Goal: Use online tool/utility: Use online tool/utility

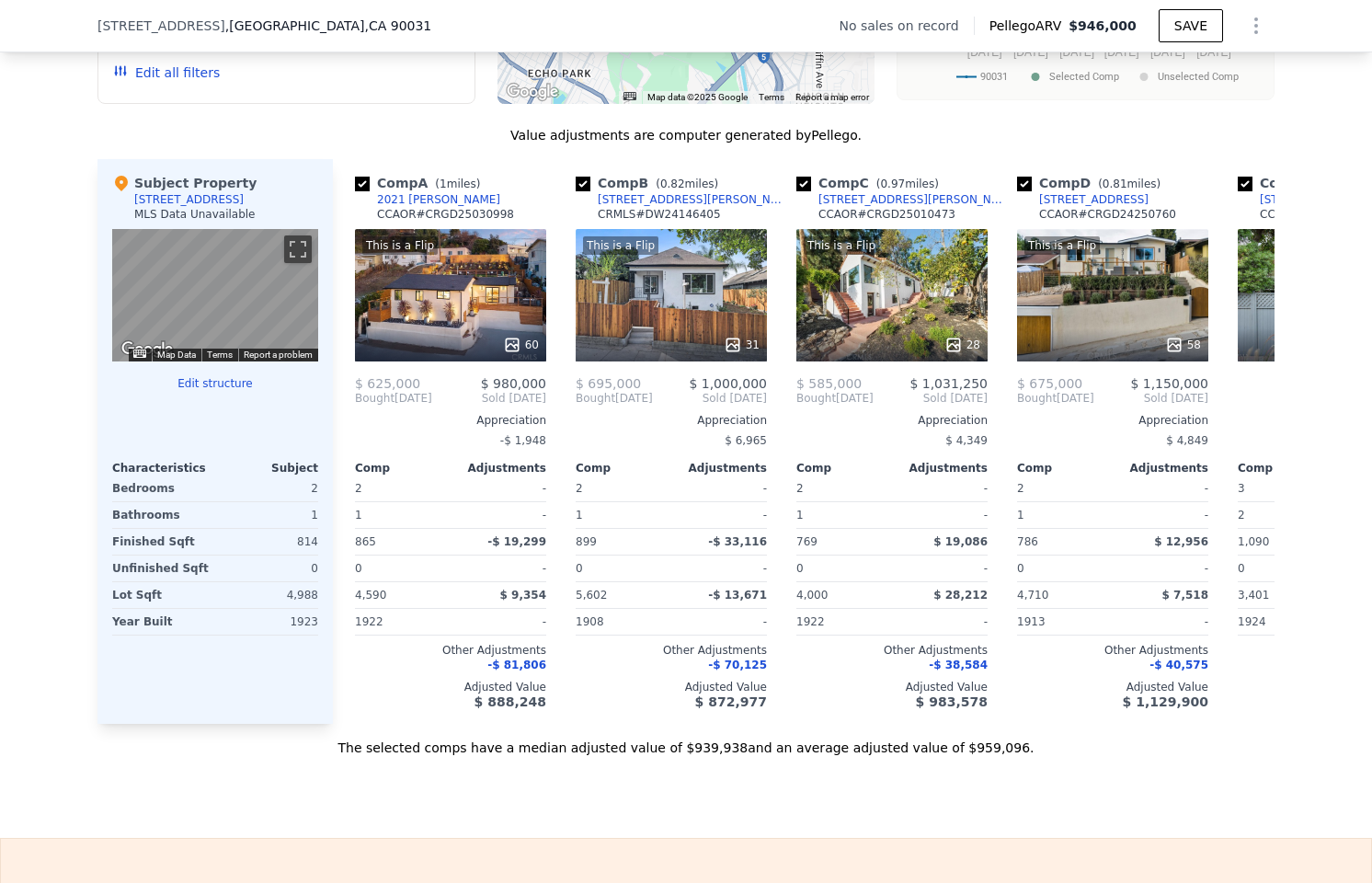
scroll to position [1298, 0]
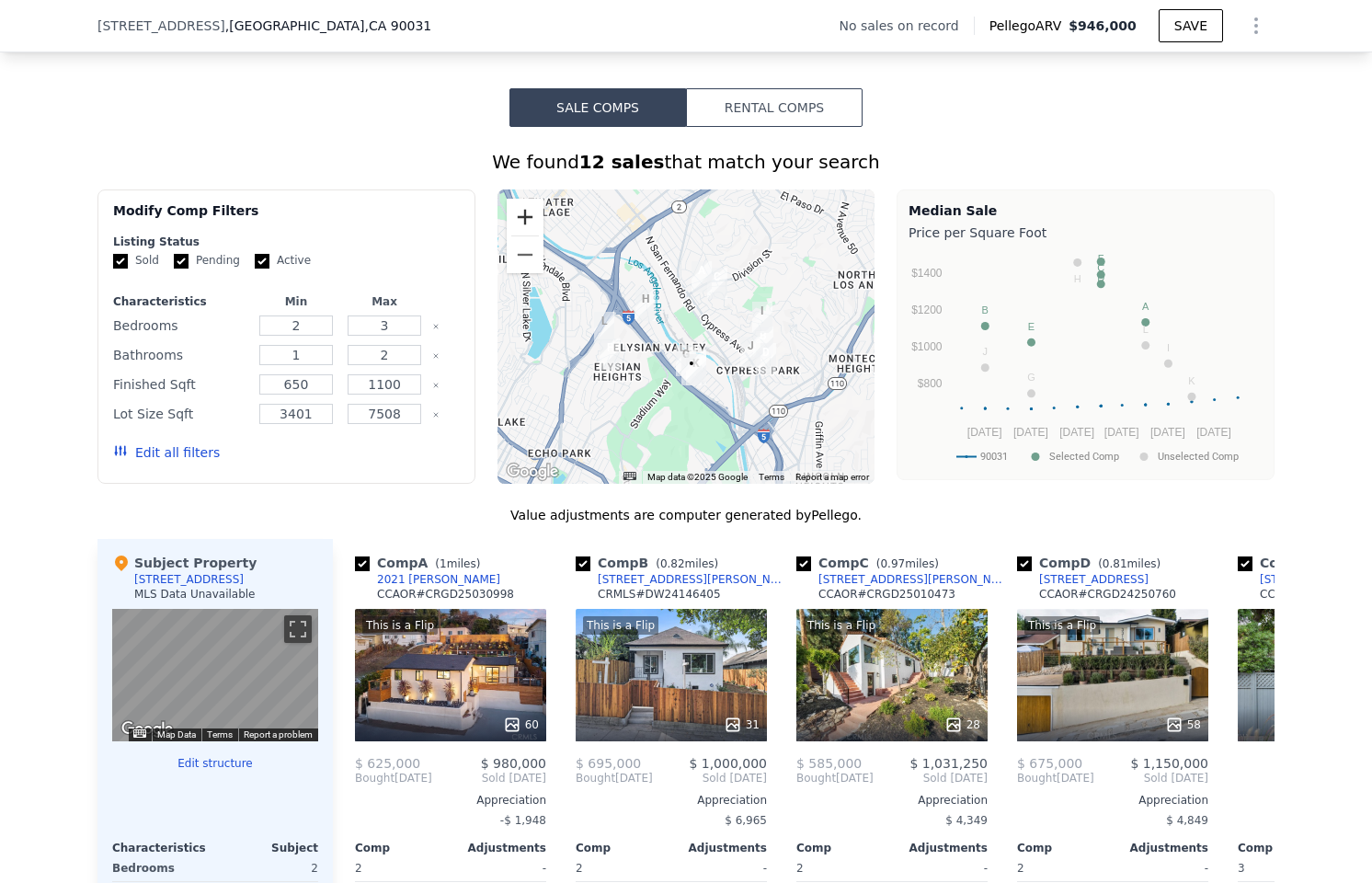
click at [522, 230] on button "Zoom in" at bounding box center [525, 217] width 36 height 36
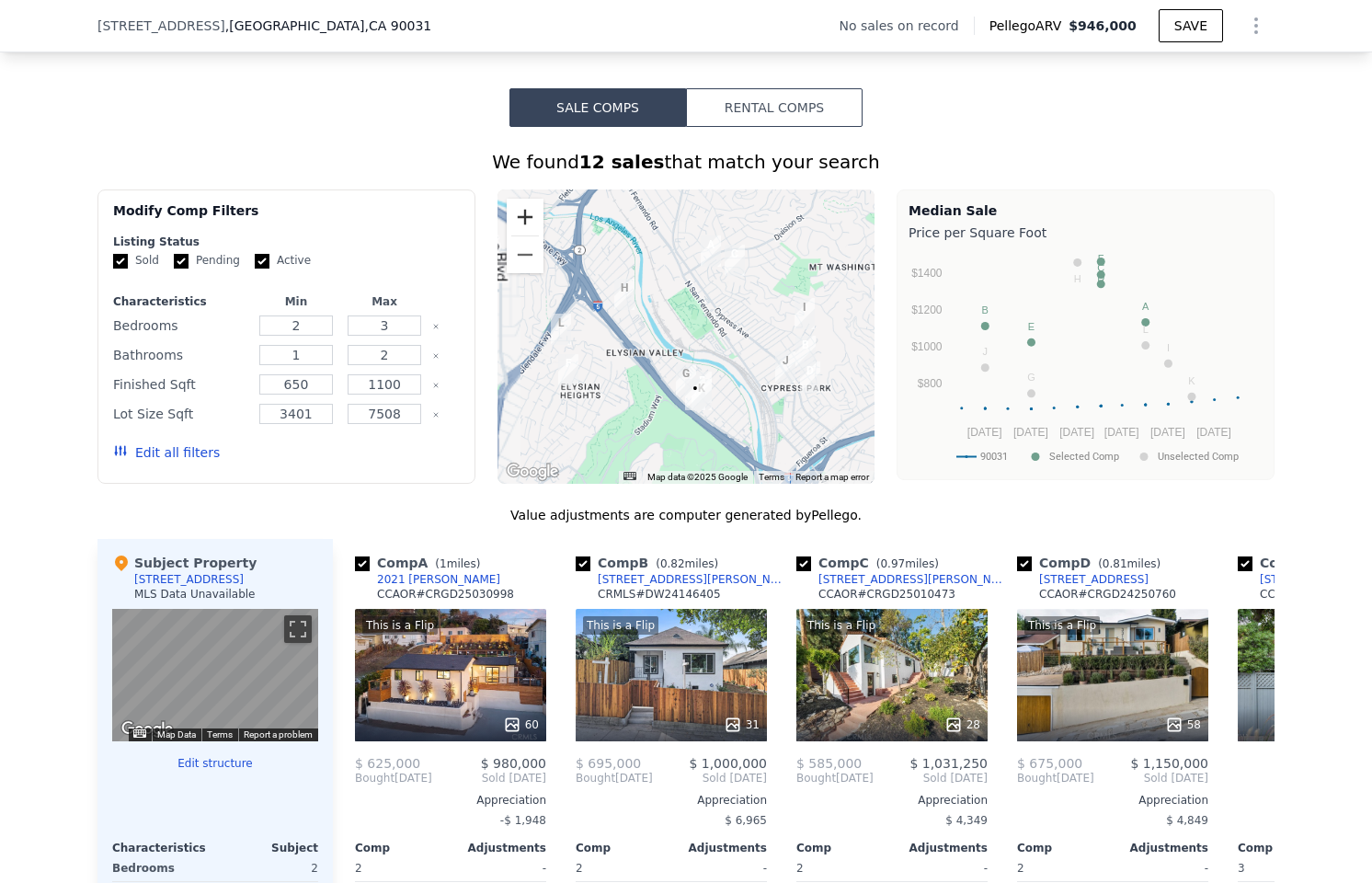
click at [522, 230] on button "Zoom in" at bounding box center [525, 217] width 36 height 36
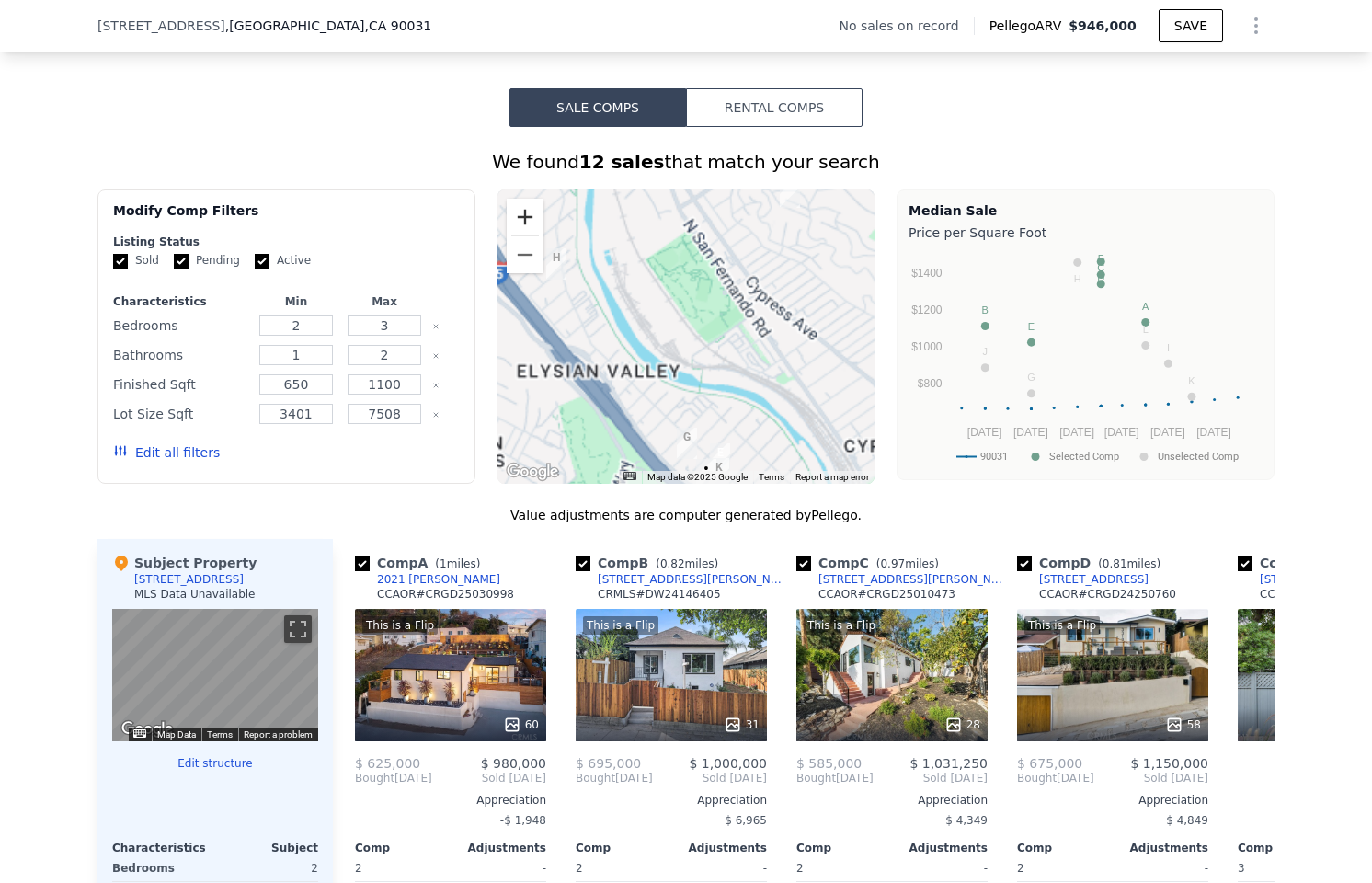
click at [522, 230] on button "Zoom in" at bounding box center [525, 217] width 36 height 36
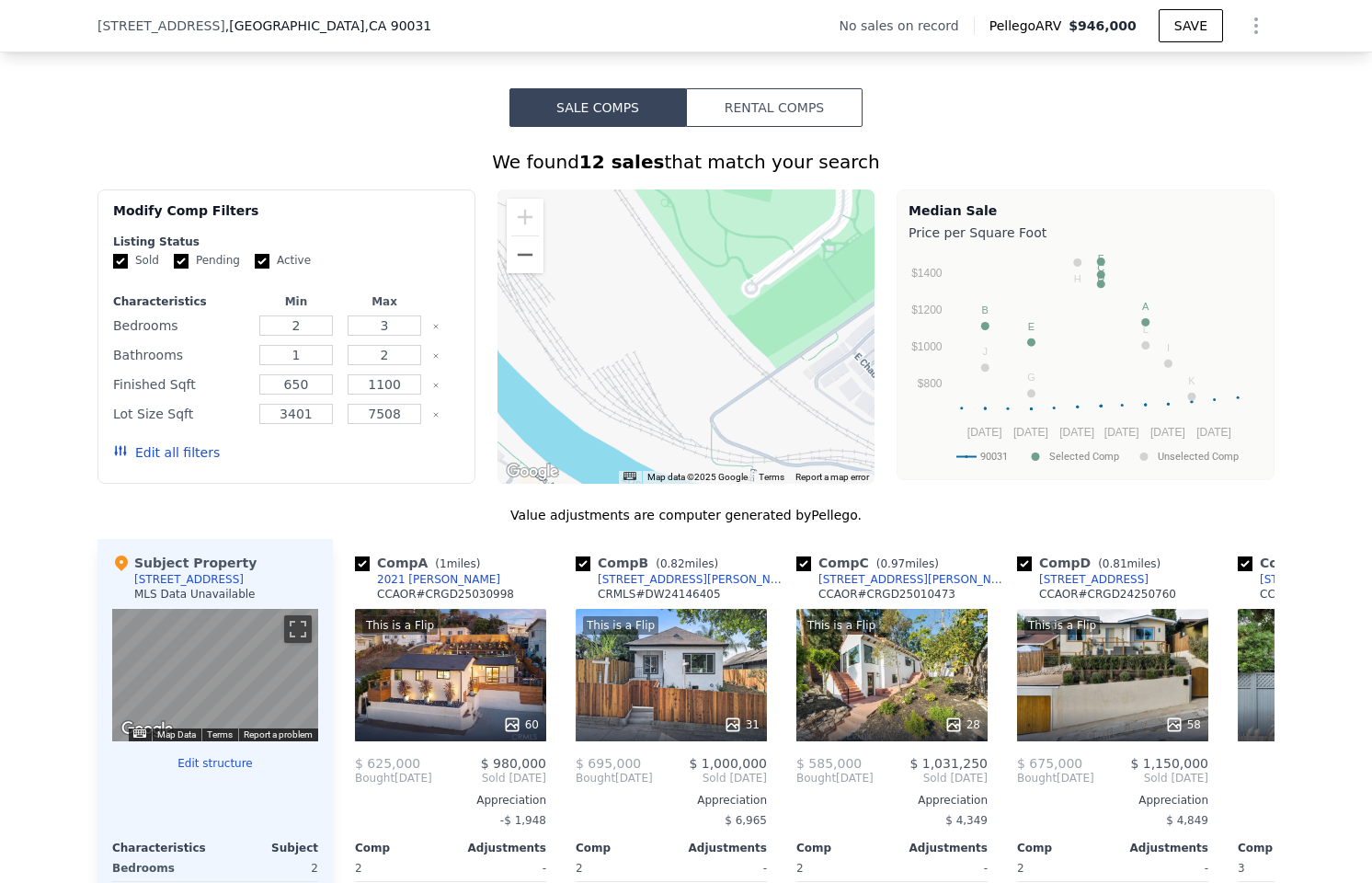
drag, startPoint x: 690, startPoint y: 385, endPoint x: 667, endPoint y: 220, distance: 166.6
click at [665, 229] on div at bounding box center [686, 336] width 378 height 294
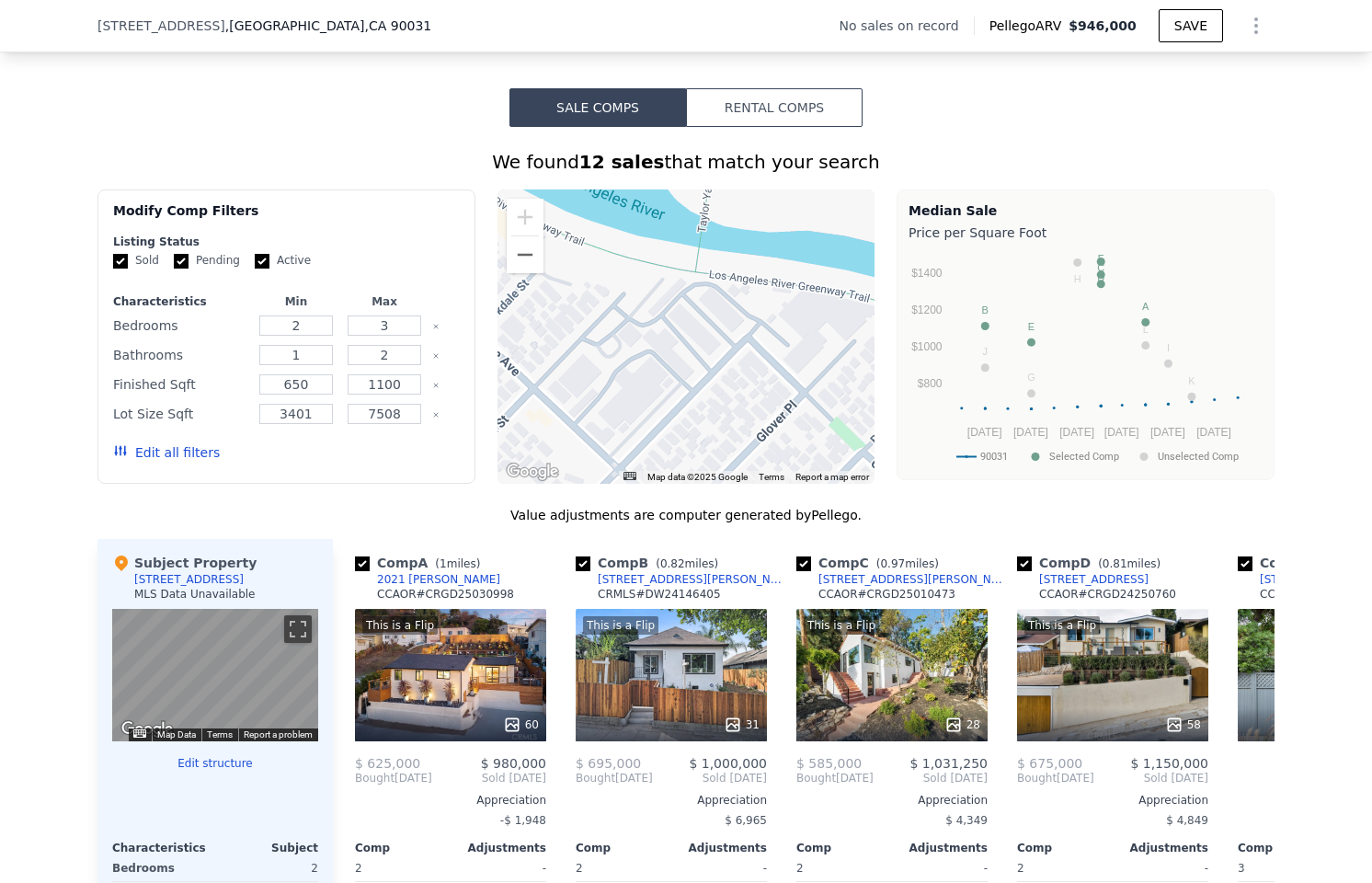
drag, startPoint x: 709, startPoint y: 382, endPoint x: 739, endPoint y: 228, distance: 156.9
click at [715, 334] on div at bounding box center [686, 336] width 378 height 294
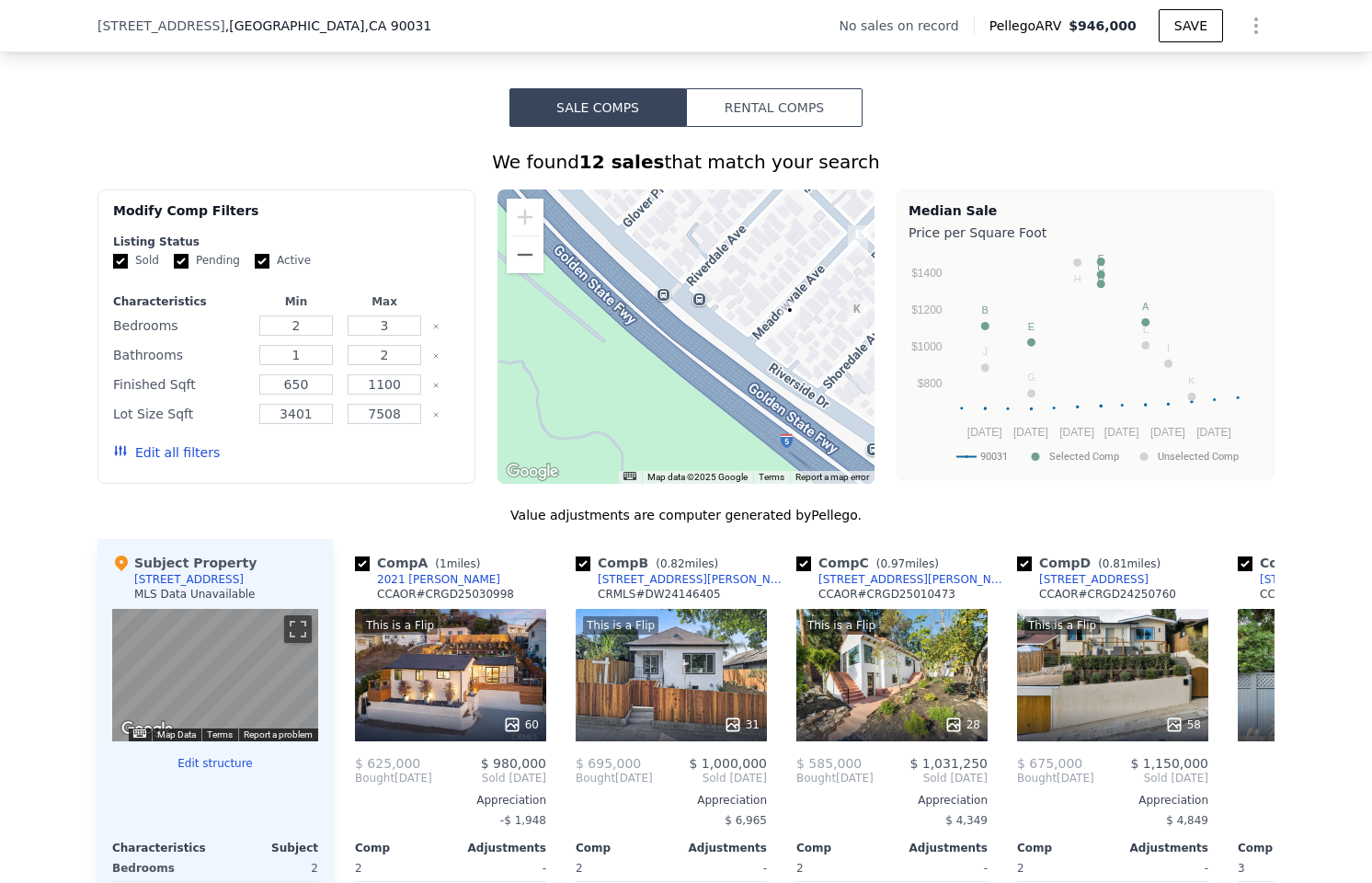
drag, startPoint x: 733, startPoint y: 334, endPoint x: 589, endPoint y: 355, distance: 145.5
click at [585, 357] on div at bounding box center [686, 336] width 378 height 294
click at [584, 357] on div at bounding box center [686, 336] width 378 height 294
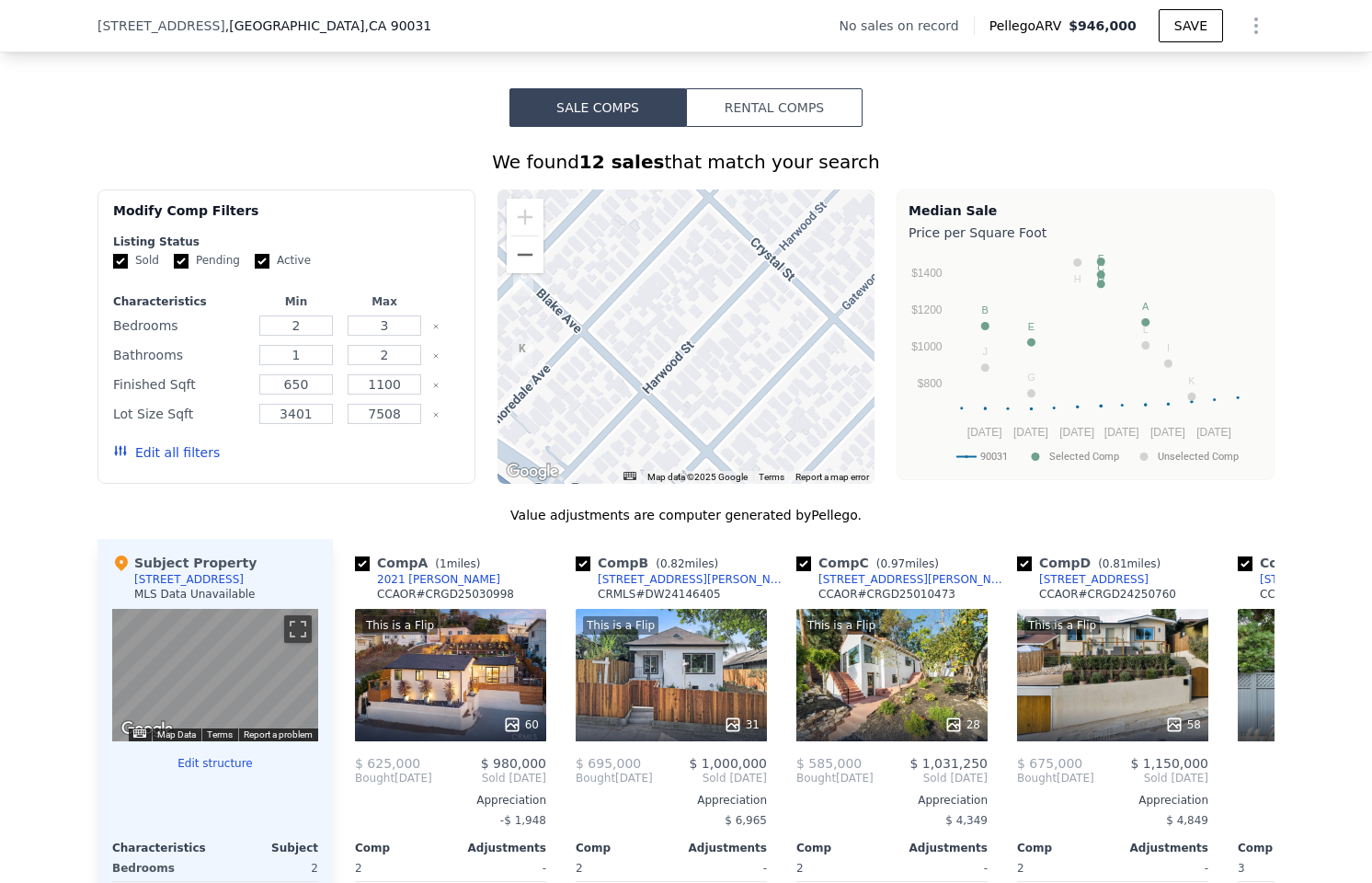
drag, startPoint x: 619, startPoint y: 355, endPoint x: 738, endPoint y: 355, distance: 119.0
click at [738, 355] on div at bounding box center [686, 336] width 378 height 294
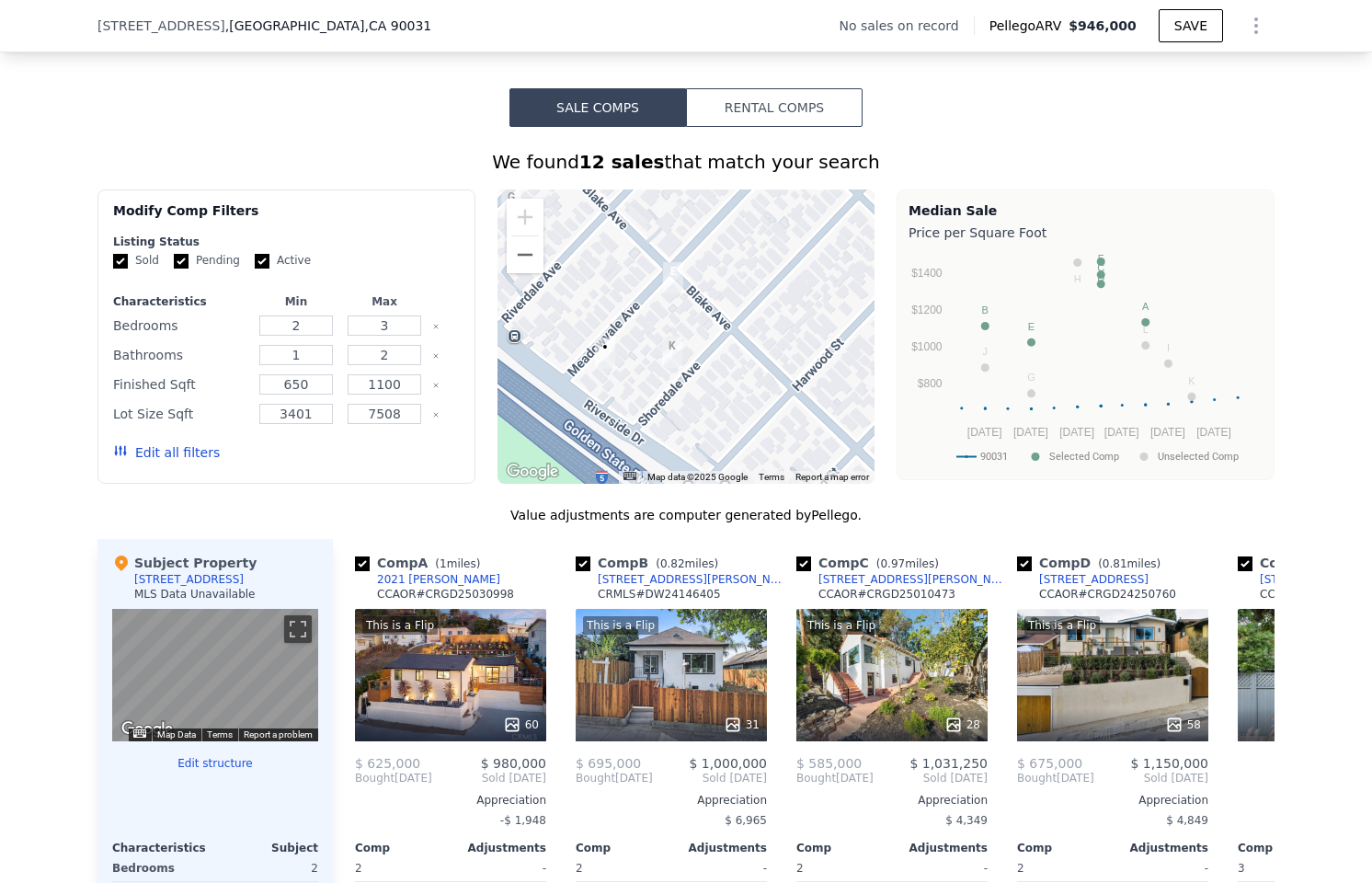
click at [666, 363] on img "2249 Shoredale Ave" at bounding box center [672, 352] width 20 height 32
click at [666, 355] on img "2249 Shoredale Ave" at bounding box center [672, 352] width 20 height 32
click at [666, 354] on img "2249 Shoredale Ave" at bounding box center [672, 352] width 20 height 32
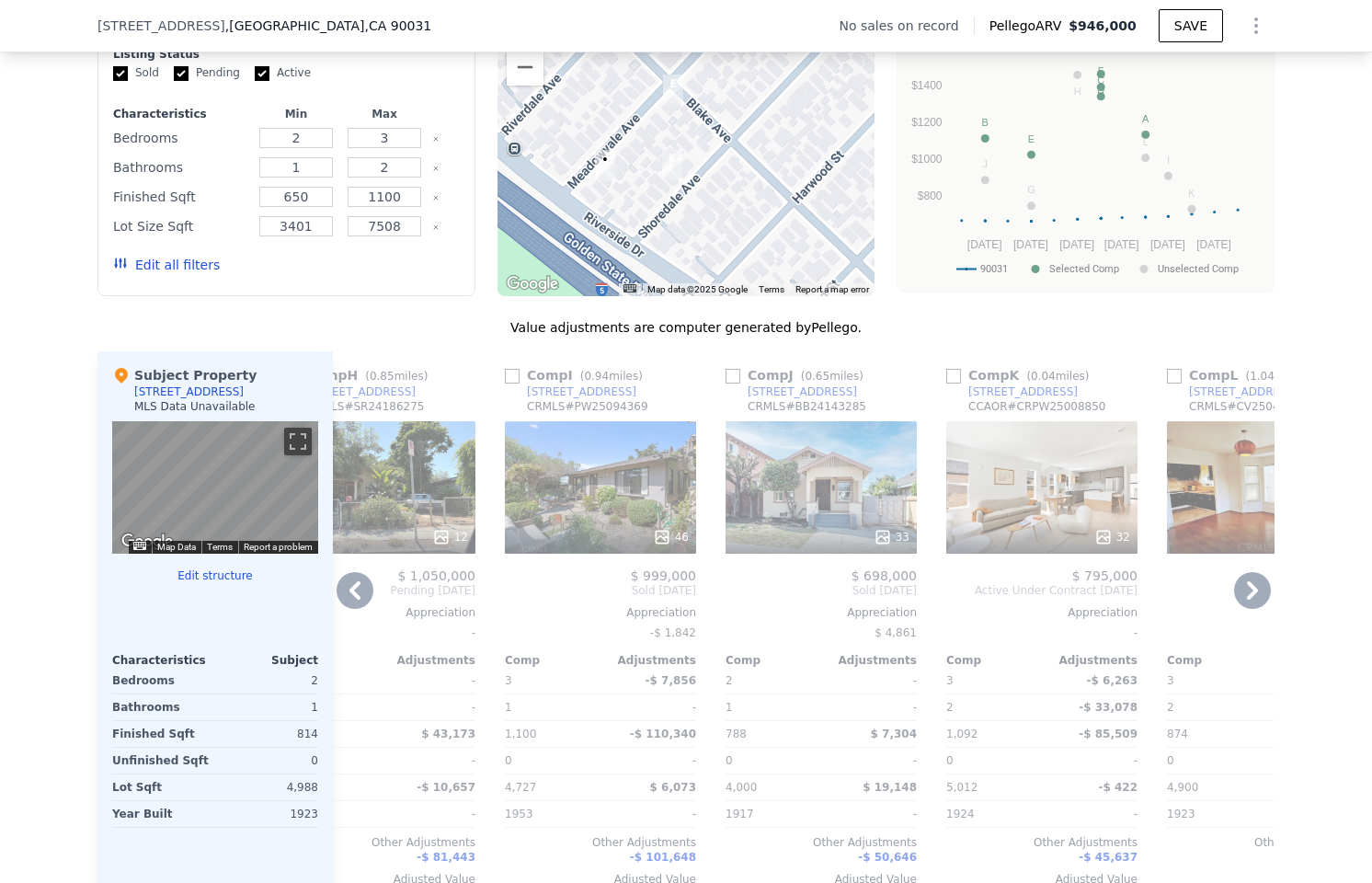
scroll to position [1465, 0]
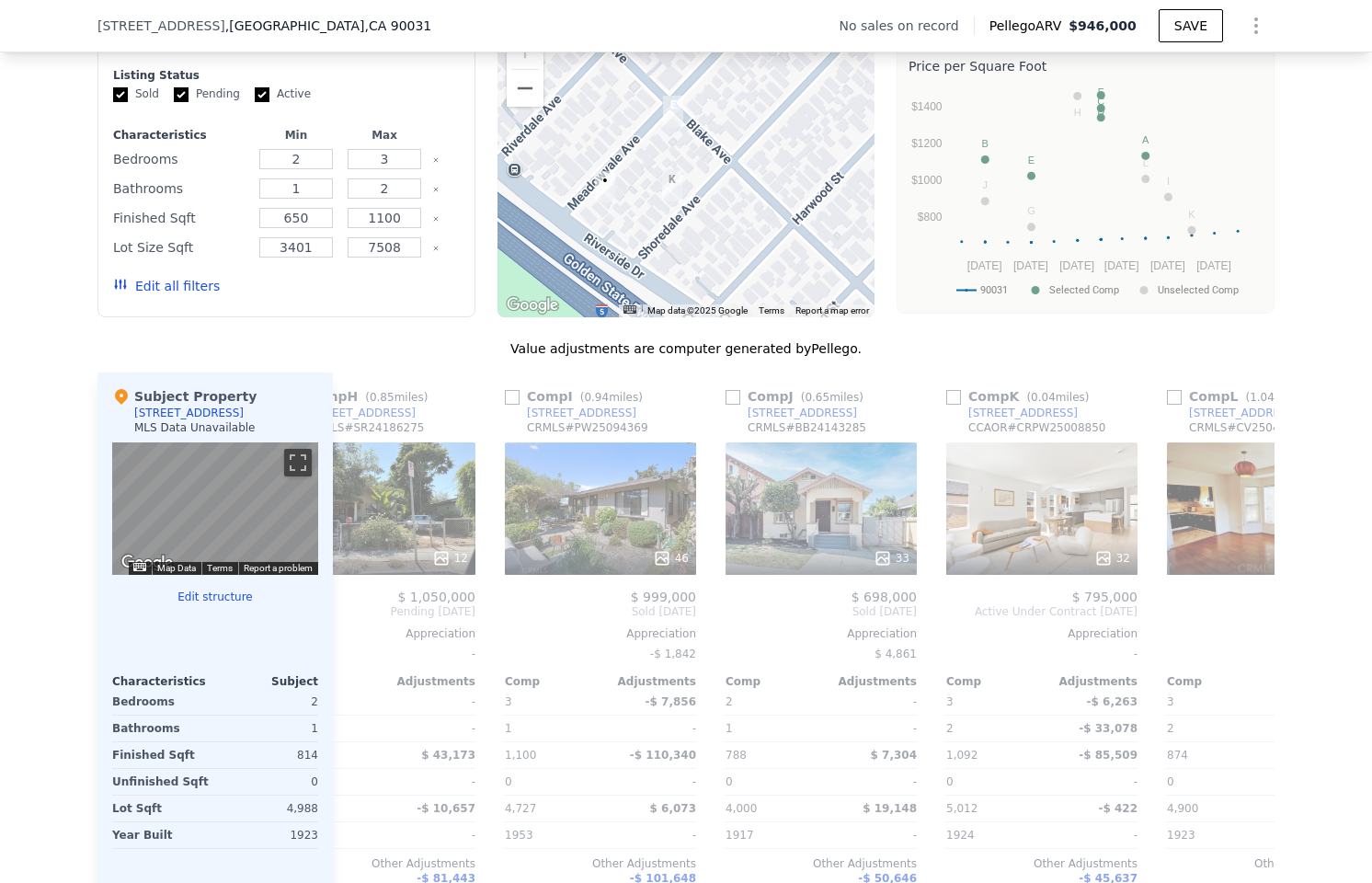
click at [663, 191] on img "2249 Shoredale Ave" at bounding box center [672, 185] width 20 height 32
click at [664, 191] on img "2249 Shoredale Ave" at bounding box center [672, 185] width 20 height 32
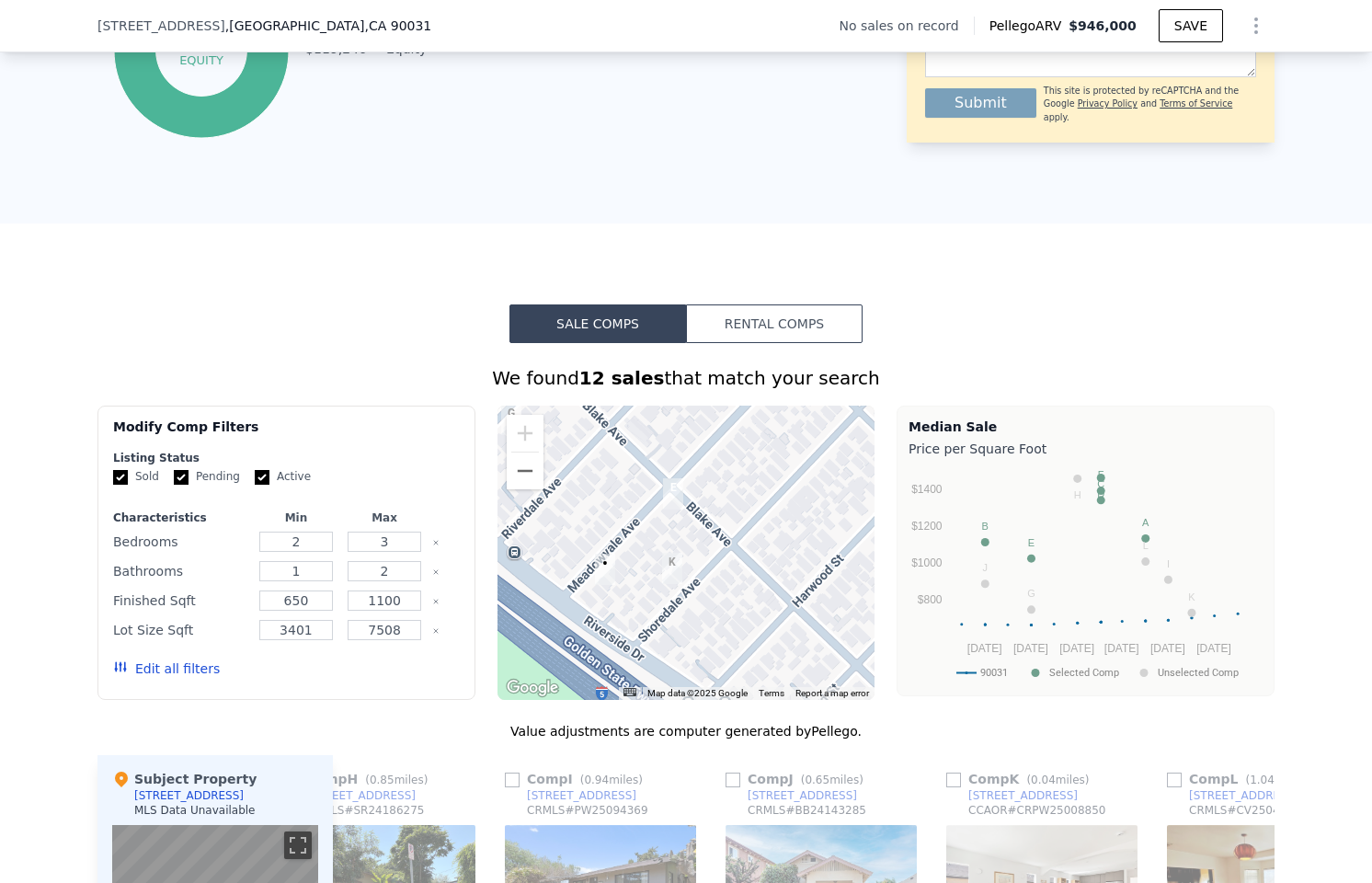
scroll to position [1086, 0]
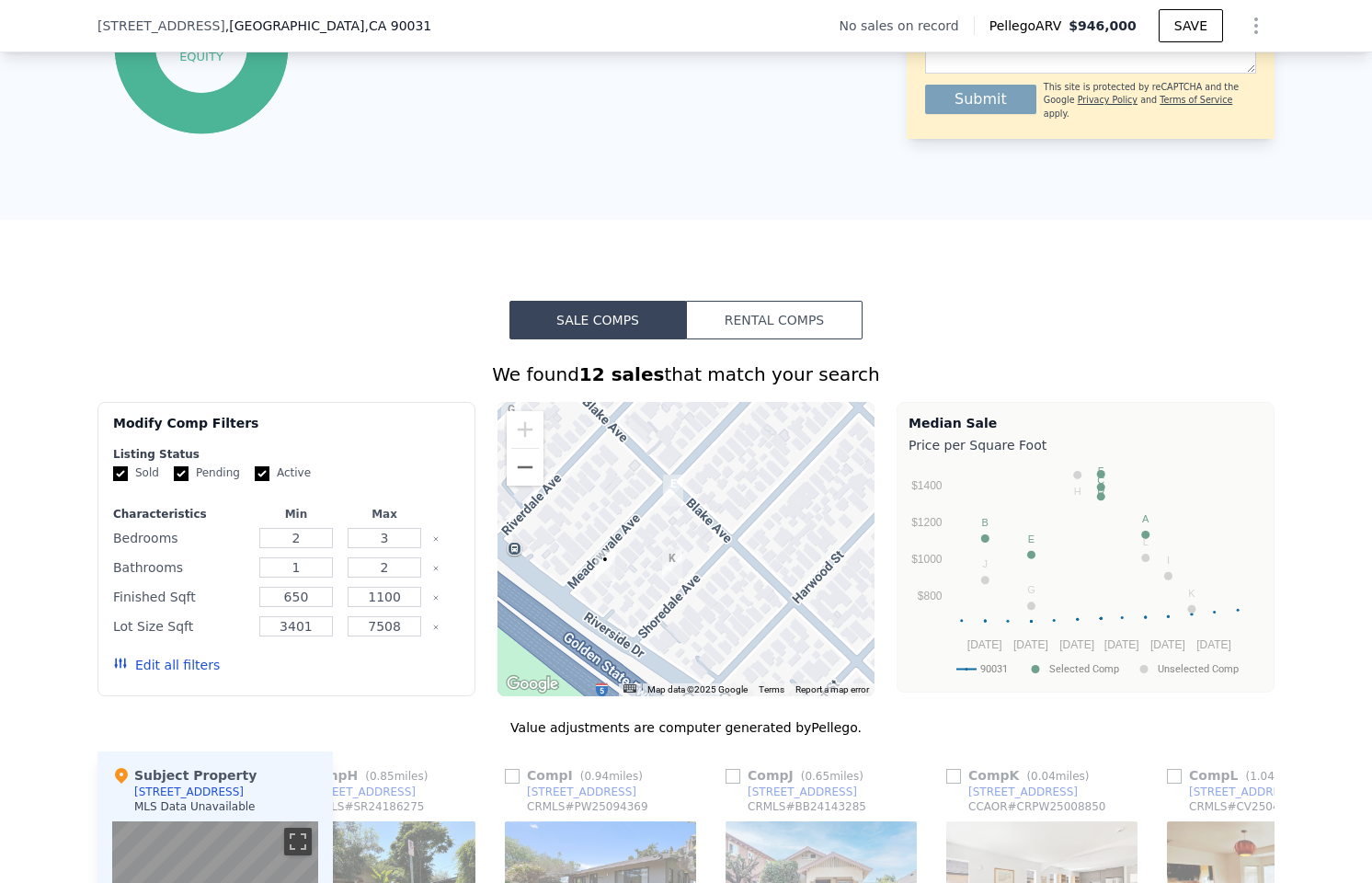
click at [666, 499] on img "1320 Blake Ave" at bounding box center [673, 489] width 20 height 32
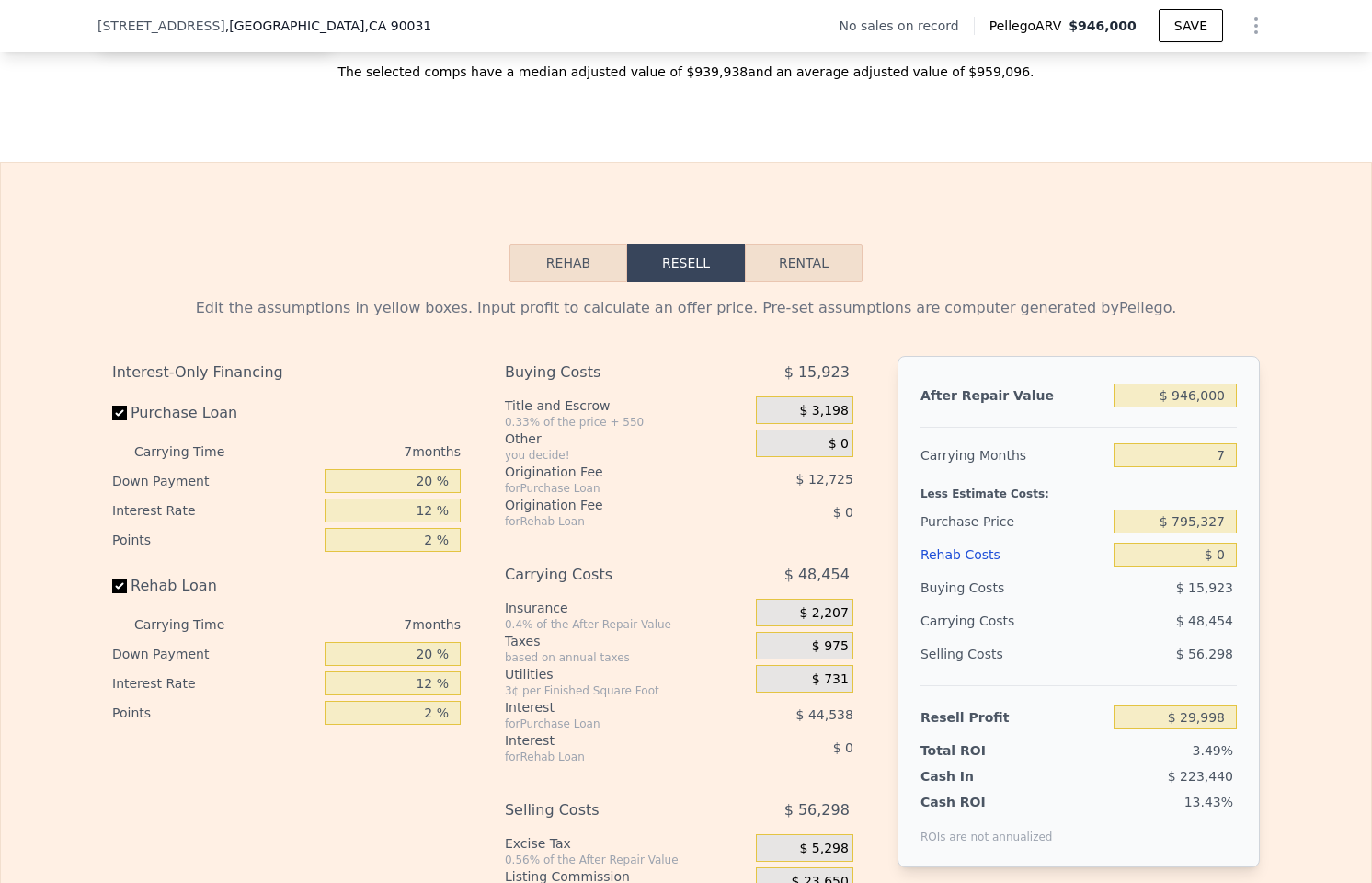
scroll to position [2439, 0]
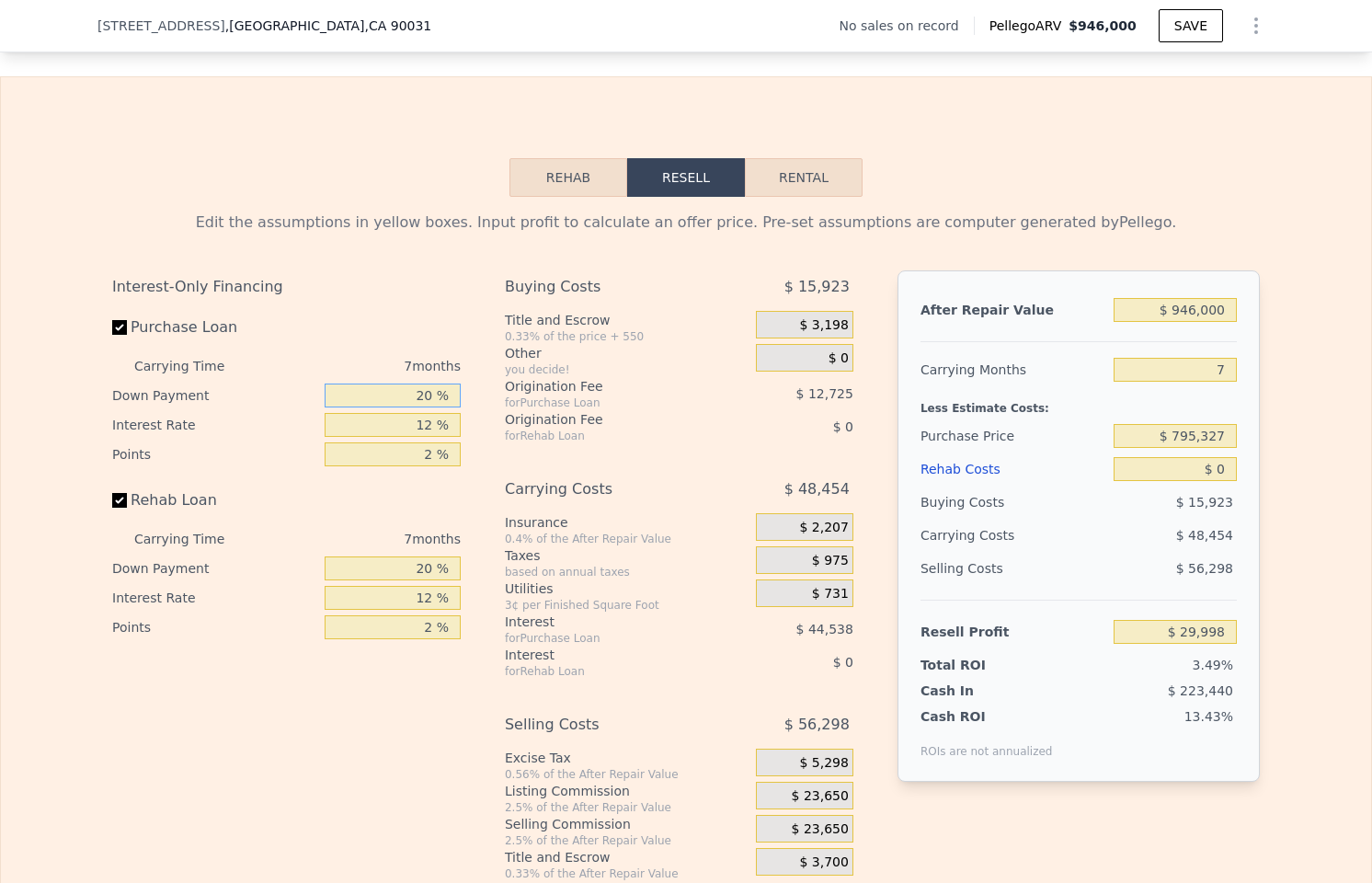
click at [410, 407] on input "20 %" at bounding box center [393, 395] width 136 height 24
click at [432, 380] on div "7 months" at bounding box center [360, 365] width 200 height 30
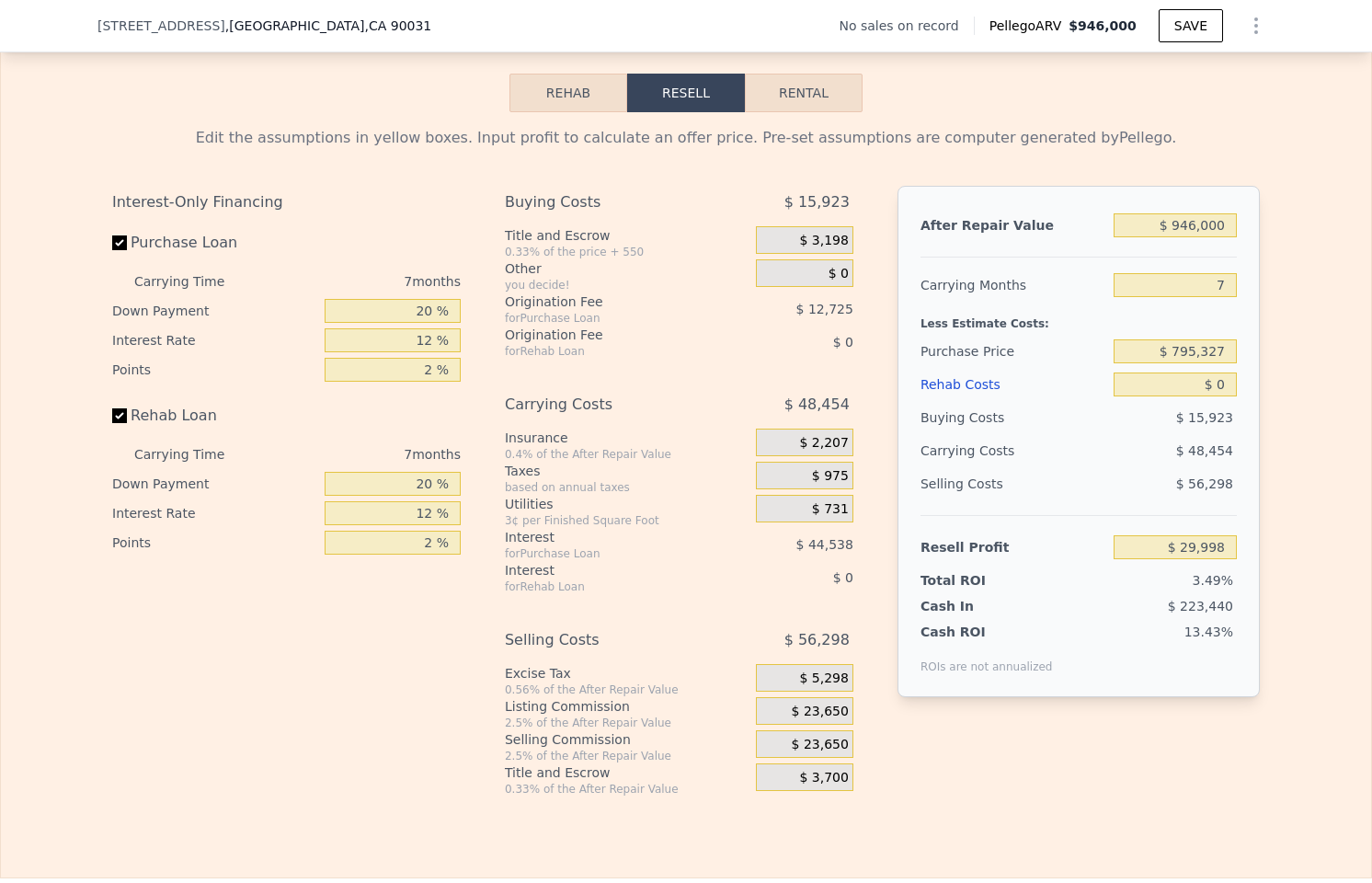
scroll to position [2525, 0]
click at [1187, 236] on input "$ 946,000" at bounding box center [1175, 224] width 123 height 24
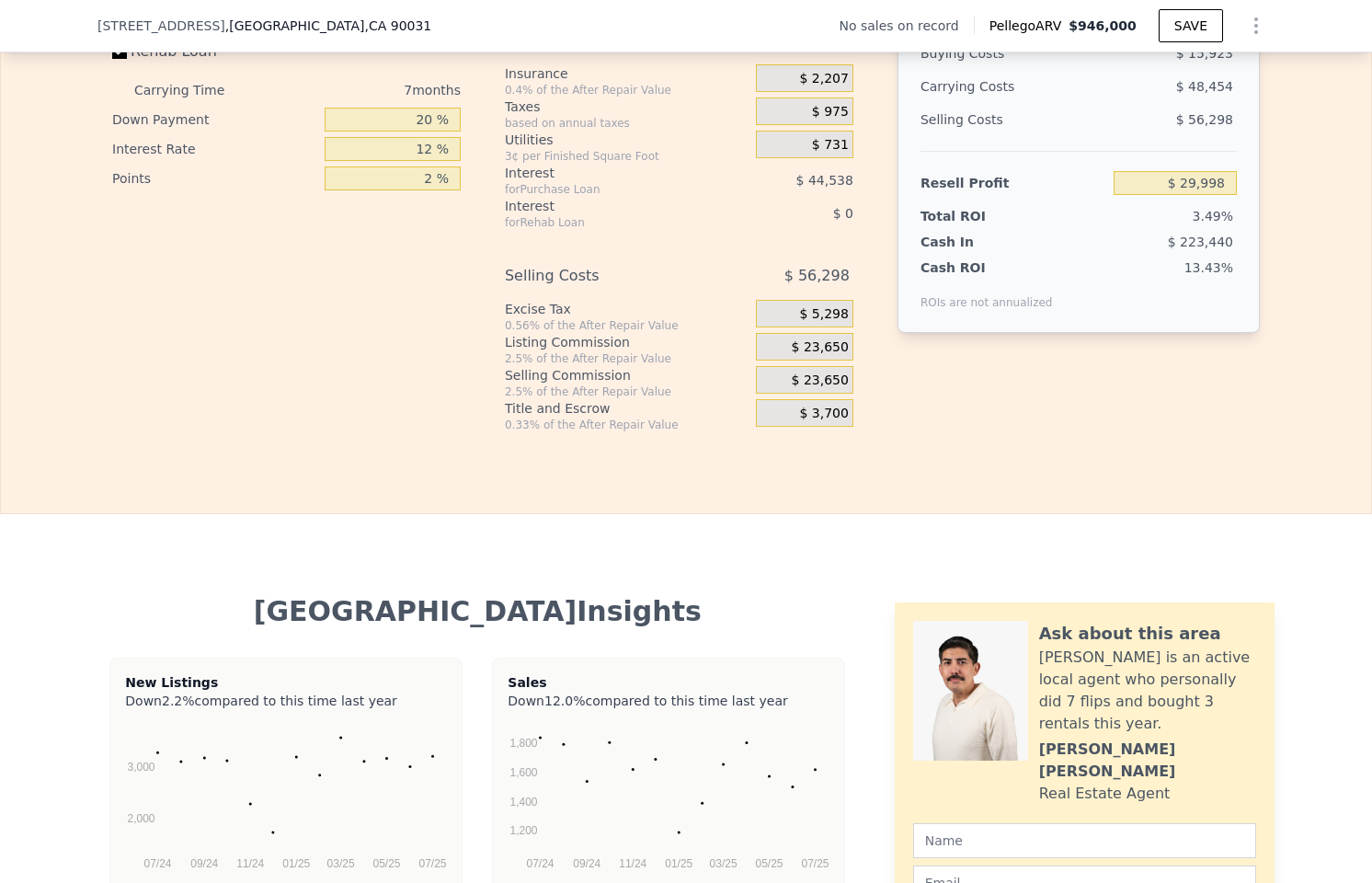
scroll to position [2405, 0]
